Goal: Find contact information: Find contact information

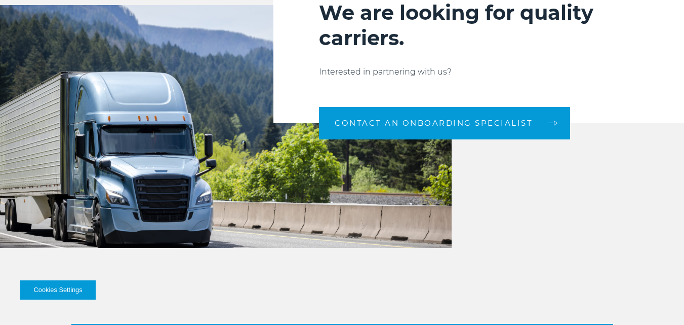
scroll to position [1013, 0]
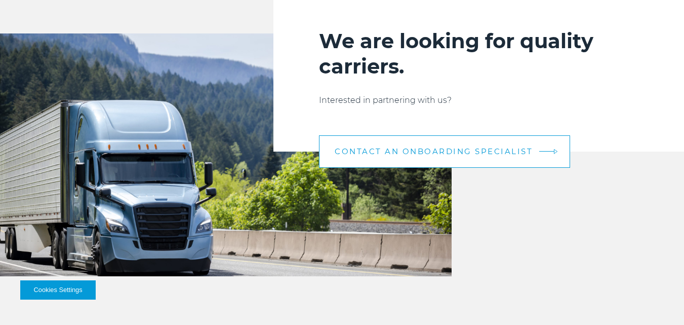
click at [555, 152] on img at bounding box center [556, 151] width 4 height 6
click at [443, 148] on span "CONTACT AN ONBOARDING SPECIALIST" at bounding box center [434, 151] width 198 height 8
click at [403, 148] on span "CONTACT AN ONBOARDING SPECIALIST" at bounding box center [434, 151] width 198 height 8
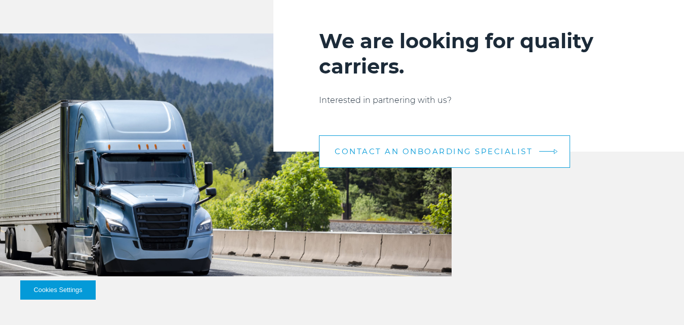
click at [551, 154] on link "CONTACT AN ONBOARDING SPECIALIST" at bounding box center [444, 151] width 251 height 32
drag, startPoint x: 559, startPoint y: 155, endPoint x: 551, endPoint y: 147, distance: 10.8
click at [557, 155] on link "CONTACT AN ONBOARDING SPECIALIST" at bounding box center [444, 151] width 251 height 32
click at [551, 146] on link "CONTACT AN ONBOARDING SPECIALIST" at bounding box center [444, 151] width 251 height 32
click at [493, 148] on span "CONTACT AN ONBOARDING SPECIALIST" at bounding box center [434, 151] width 198 height 8
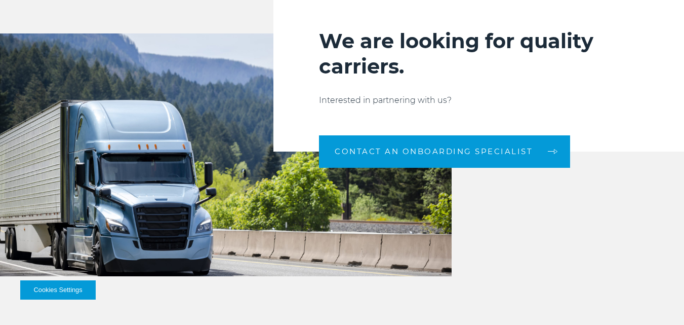
click at [416, 93] on div "We are looking for quality carriers. Interested in partnering with us? CONTACT …" at bounding box center [478, 67] width 411 height 169
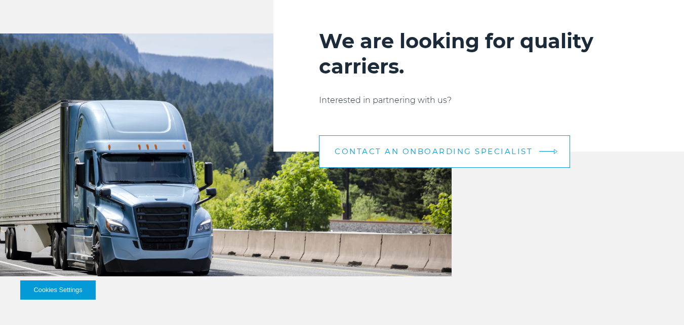
click at [405, 152] on span "CONTACT AN ONBOARDING SPECIALIST" at bounding box center [434, 151] width 198 height 8
click at [530, 150] on span "CONTACT AN ONBOARDING SPECIALIST" at bounding box center [434, 151] width 198 height 8
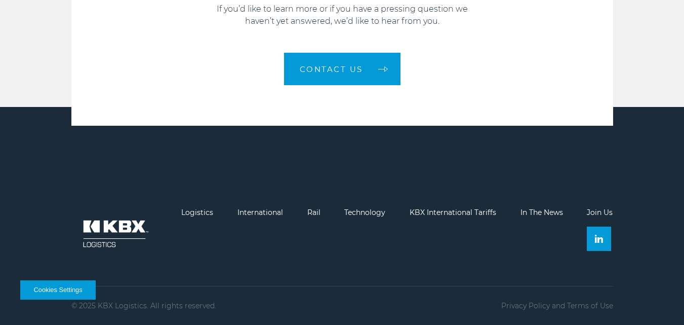
scroll to position [1440, 0]
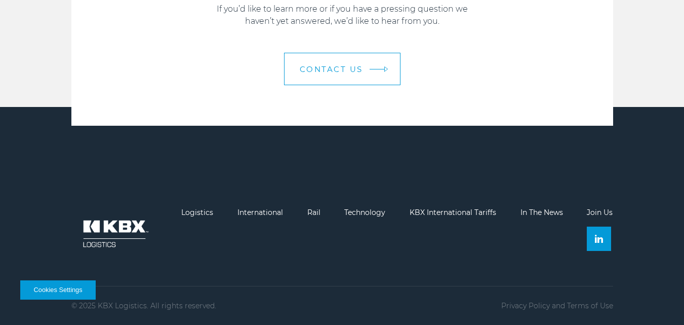
click at [350, 70] on span "Contact Us" at bounding box center [331, 69] width 63 height 8
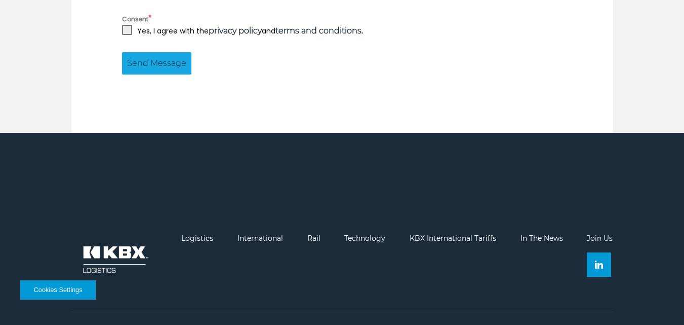
scroll to position [1020, 0]
